Goal: Information Seeking & Learning: Find specific fact

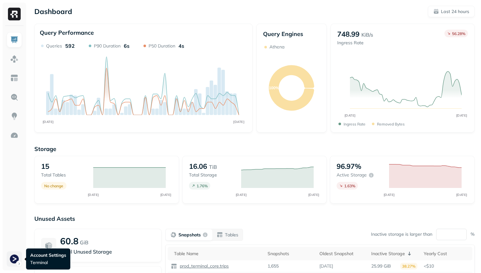
click at [14, 260] on html "Dashboard Last 24 hours Query Performance AUG [DATE] Queries 592 P90 Duration 6…" at bounding box center [240, 177] width 481 height 354
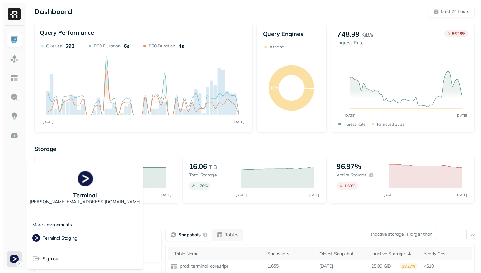
click at [14, 65] on html "Dashboard Last 24 hours Query Performance AUG [DATE] Queries 592 P90 Duration 6…" at bounding box center [240, 177] width 481 height 354
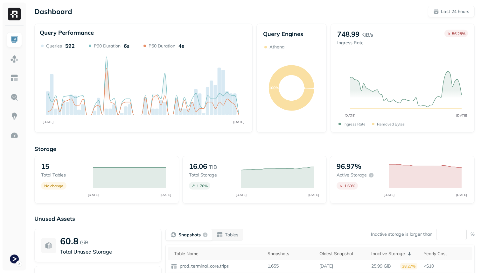
click at [14, 65] on link at bounding box center [14, 58] width 15 height 15
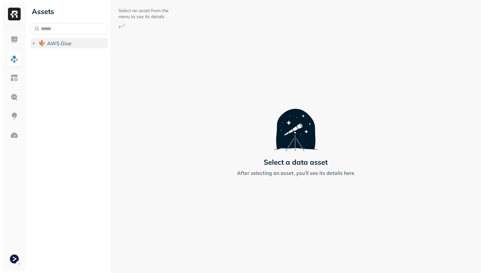
click at [66, 45] on span "AWS Glue" at bounding box center [59, 43] width 25 height 6
click at [70, 54] on span "prod_terminal_core" at bounding box center [76, 55] width 46 height 6
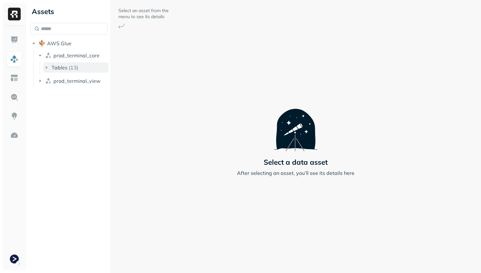
click at [71, 64] on button "Tables ( 13 )" at bounding box center [75, 67] width 65 height 10
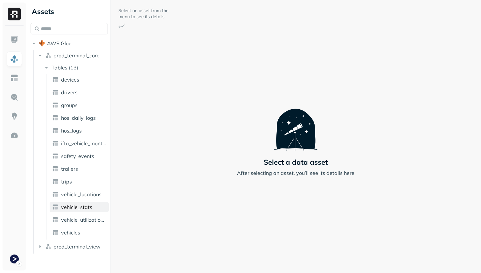
click at [78, 205] on span "vehicle_stats" at bounding box center [76, 207] width 31 height 6
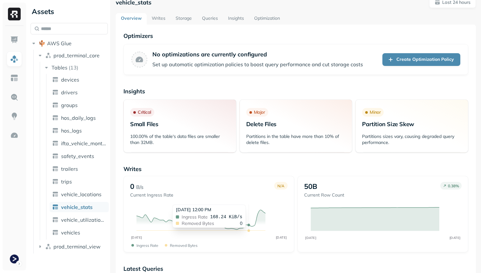
scroll to position [17, 0]
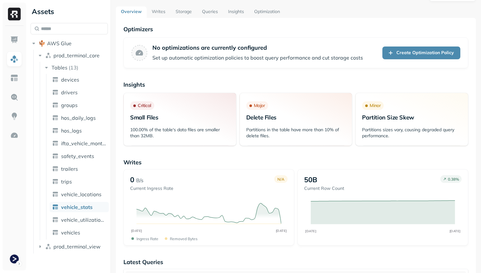
click at [189, 14] on link "Storage" at bounding box center [184, 11] width 26 height 11
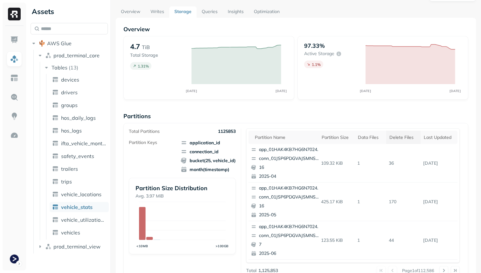
click at [398, 134] on th "Delete Files" at bounding box center [404, 137] width 34 height 13
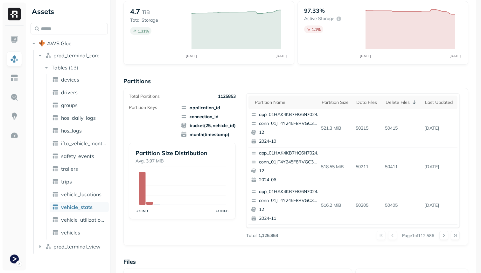
scroll to position [58, 0]
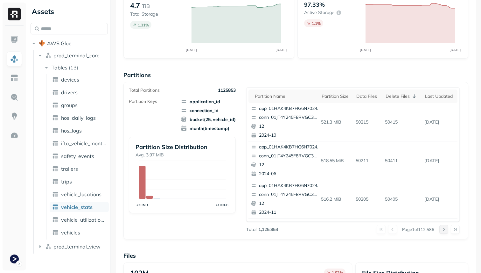
click at [446, 231] on button at bounding box center [444, 229] width 9 height 9
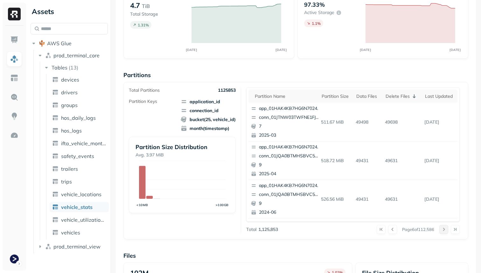
click at [446, 231] on button at bounding box center [444, 229] width 9 height 9
click at [446, 231] on div at bounding box center [450, 229] width 20 height 9
click at [446, 231] on button at bounding box center [444, 229] width 9 height 9
click at [446, 231] on div at bounding box center [450, 229] width 20 height 9
click at [446, 231] on button at bounding box center [444, 229] width 9 height 9
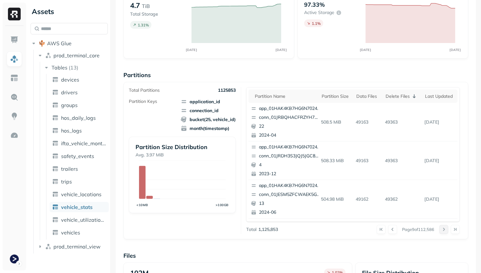
click at [446, 231] on div at bounding box center [450, 229] width 20 height 9
click at [446, 231] on button at bounding box center [444, 229] width 9 height 9
click at [446, 231] on div at bounding box center [450, 229] width 20 height 9
click at [446, 231] on button at bounding box center [444, 229] width 9 height 9
click at [446, 231] on div at bounding box center [450, 229] width 20 height 9
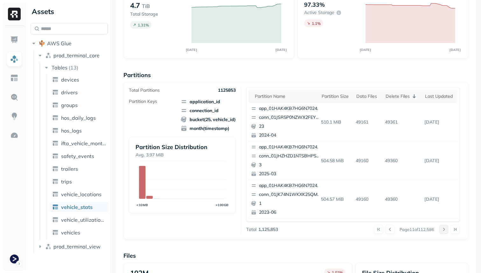
click at [446, 231] on button at bounding box center [444, 229] width 9 height 9
click at [446, 231] on div at bounding box center [450, 229] width 20 height 9
click at [446, 231] on button at bounding box center [444, 229] width 9 height 9
click at [446, 231] on div at bounding box center [450, 229] width 20 height 9
click at [446, 231] on button at bounding box center [444, 229] width 9 height 9
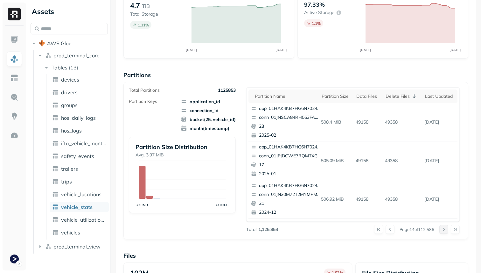
click at [446, 231] on div at bounding box center [450, 229] width 20 height 9
click at [446, 231] on button at bounding box center [444, 229] width 9 height 9
click at [446, 231] on div at bounding box center [450, 229] width 20 height 9
click at [446, 231] on button at bounding box center [444, 229] width 9 height 9
click at [446, 231] on div at bounding box center [450, 229] width 20 height 9
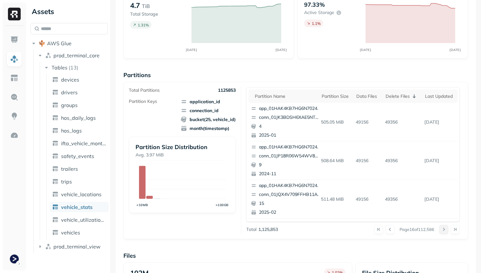
click at [446, 231] on button at bounding box center [444, 229] width 9 height 9
click at [446, 231] on div at bounding box center [450, 229] width 20 height 9
click at [446, 231] on button at bounding box center [444, 229] width 9 height 9
click at [446, 231] on div at bounding box center [450, 229] width 20 height 9
click at [446, 231] on button at bounding box center [444, 229] width 9 height 9
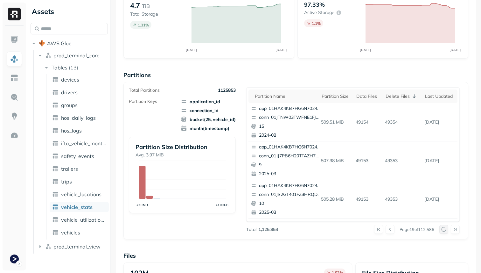
click at [446, 231] on div at bounding box center [450, 229] width 20 height 9
click at [446, 231] on button at bounding box center [444, 229] width 9 height 9
click at [446, 231] on div at bounding box center [450, 229] width 20 height 9
click at [446, 231] on button at bounding box center [444, 229] width 9 height 9
click at [446, 231] on div at bounding box center [450, 229] width 20 height 9
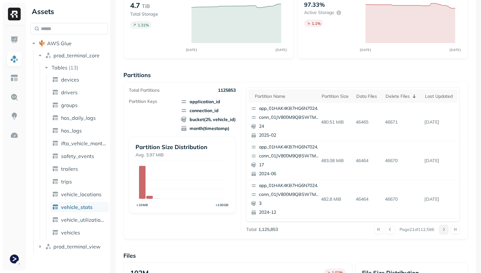
click at [446, 231] on button at bounding box center [444, 229] width 9 height 9
click at [446, 231] on div at bounding box center [450, 229] width 20 height 9
click at [446, 231] on button at bounding box center [444, 229] width 9 height 9
click at [447, 230] on button at bounding box center [444, 229] width 9 height 9
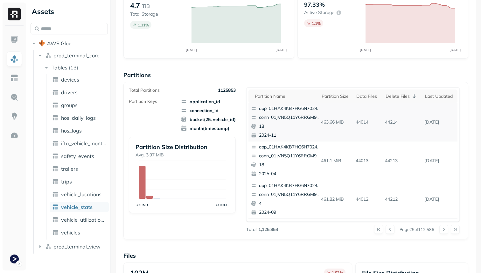
click at [293, 114] on div "app_01HAK4KB7HG6N7024210G3S8D5 conn_01JVN5Q11Y6RRGM9Y93F5XETD0 18 2024-11" at bounding box center [286, 122] width 75 height 38
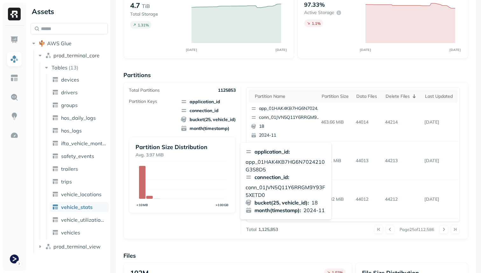
click at [287, 186] on p "conn_01JVN5Q11Y6RRGM9Y93F5XETD0" at bounding box center [286, 190] width 81 height 15
copy p "conn_01JVN5Q11Y6RRGM9Y93F5XETD0"
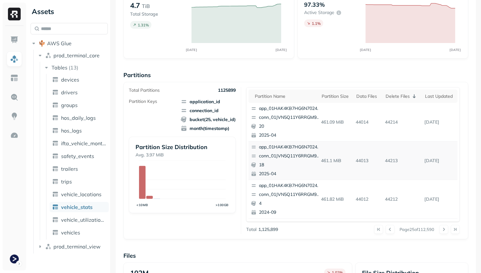
scroll to position [0, 0]
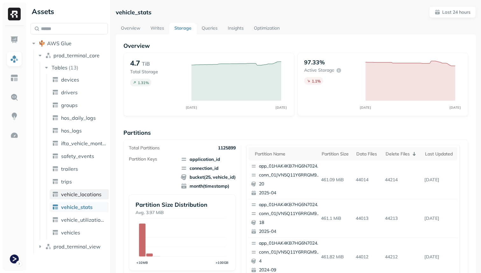
click at [81, 193] on span "vehicle_locations" at bounding box center [81, 194] width 40 height 6
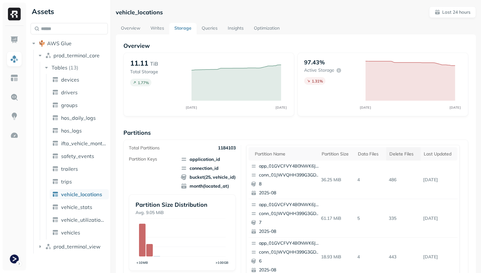
click at [393, 151] on div "Delete Files" at bounding box center [404, 154] width 28 height 6
click at [297, 172] on p "conn_01JQA0BTMHSBVC5PPGC0CTA6VH" at bounding box center [290, 175] width 62 height 6
click at [281, 170] on div "app_01HAK4KB7HG6N7024210G3S8D5 conn_01JQA0BTMHSBVC5PPGC0CTA6VH 9 2024-06" at bounding box center [286, 179] width 75 height 38
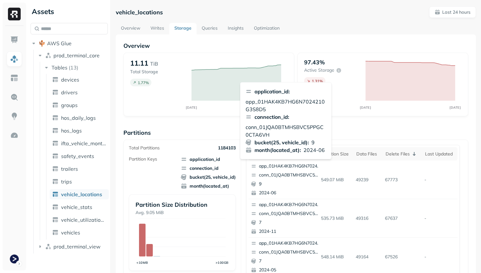
click at [271, 102] on p "app_01HAK4KB7HG6N7024210G3S8D5" at bounding box center [286, 105] width 81 height 15
copy p "app_01HAK4KB7HG6N7024210G3S8D5"
click at [288, 128] on p "conn_01JQA0BTMHSBVC5PPGC0CTA6VH" at bounding box center [286, 130] width 81 height 15
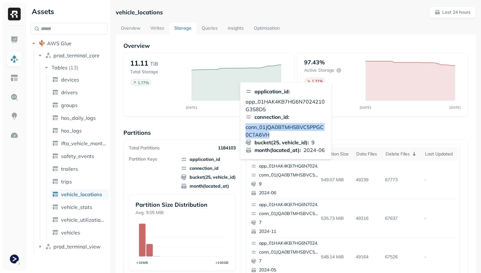
copy p "conn_01JQA0BTMHSBVC5PPGC0CTA6VH"
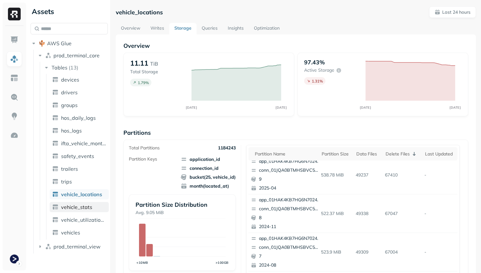
click at [88, 207] on span "vehicle_stats" at bounding box center [76, 207] width 31 height 6
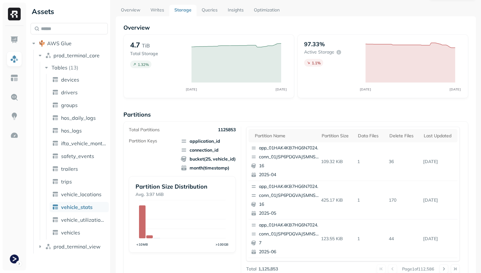
scroll to position [11, 0]
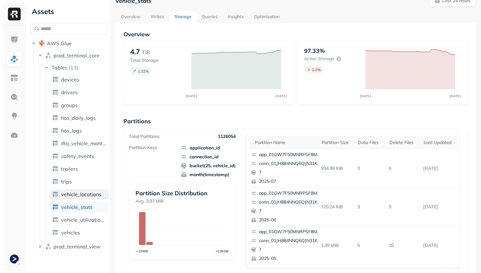
click at [88, 195] on span "vehicle_locations" at bounding box center [81, 194] width 40 height 6
click at [392, 144] on div "Delete Files" at bounding box center [404, 142] width 28 height 6
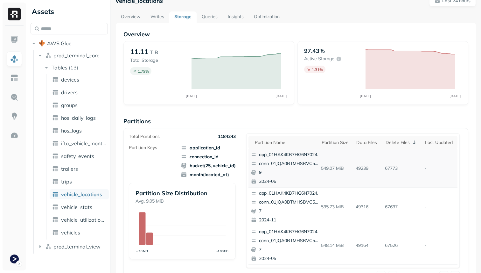
click at [295, 160] on div "app_01HAK4KB7HG6N7024210G3S8D5 conn_01JQA0BTMHSBVC5PPGC0CTA6VH 9 2024-06" at bounding box center [286, 168] width 75 height 38
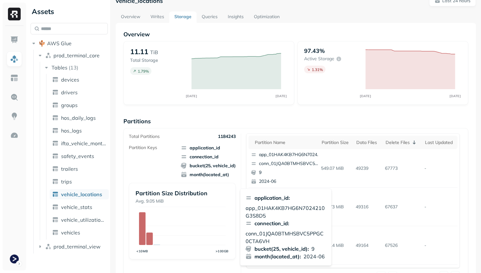
click at [273, 207] on p "app_01HAK4KB7HG6N7024210G3S8D5" at bounding box center [286, 211] width 81 height 15
copy p "app_01HAK4KB7HG6N7024210G3S8D5"
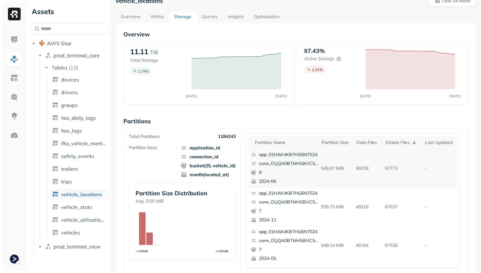
click at [286, 156] on p "app_01HAK4KB7HG6N7024210G3S8D5" at bounding box center [290, 155] width 62 height 6
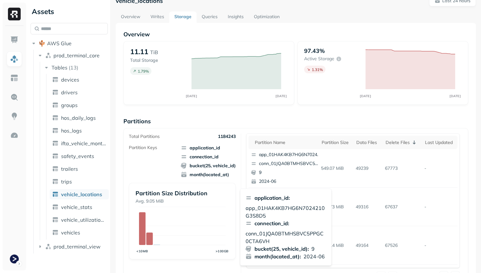
click at [278, 234] on p "conn_01JQA0BTMHSBVC5PPGC0CTA6VH" at bounding box center [286, 237] width 81 height 15
copy p "conn_01JQA0BTMHSBVC5PPGC0CTA6VH"
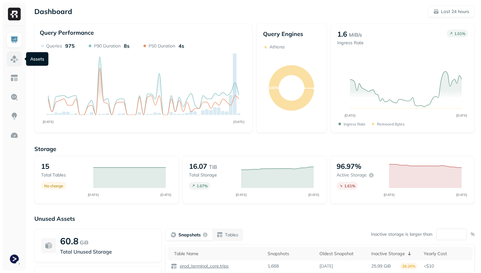
click at [16, 52] on link at bounding box center [14, 58] width 15 height 15
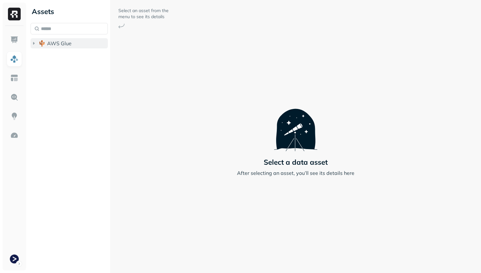
click at [52, 43] on span "AWS Glue" at bounding box center [59, 43] width 25 height 6
click at [60, 54] on span "prod_terminal_core" at bounding box center [76, 55] width 46 height 6
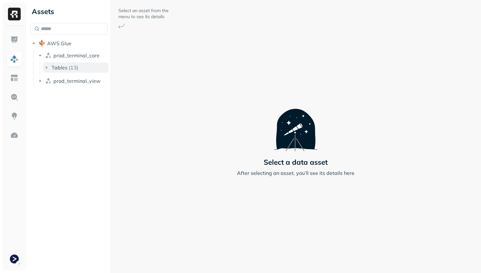
click at [66, 66] on span "Tables" at bounding box center [60, 67] width 16 height 6
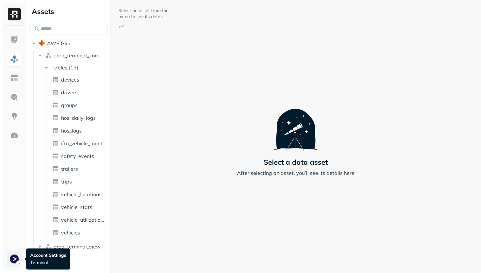
click at [15, 260] on html "Assets AWS Glue prod_terminal_core Tables ( 13 ) devices drivers groups hos_dai…" at bounding box center [240, 136] width 481 height 273
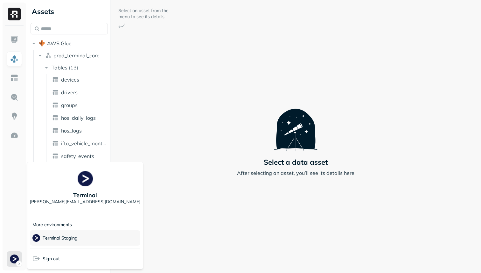
click at [51, 236] on p "Terminal Staging" at bounding box center [60, 238] width 35 height 6
